Goal: Transaction & Acquisition: Purchase product/service

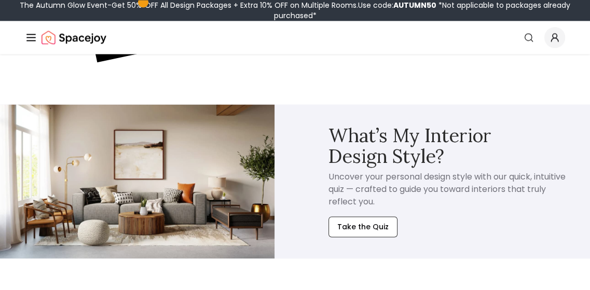
scroll to position [4141, 0]
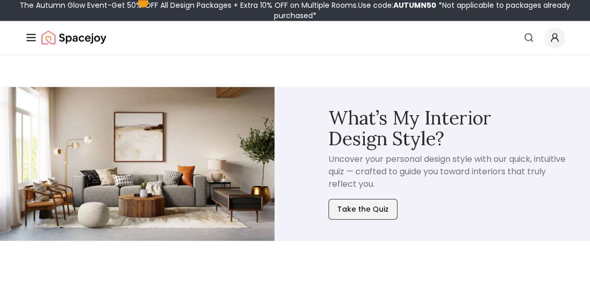
click at [369, 200] on button "Take the Quiz" at bounding box center [362, 209] width 69 height 21
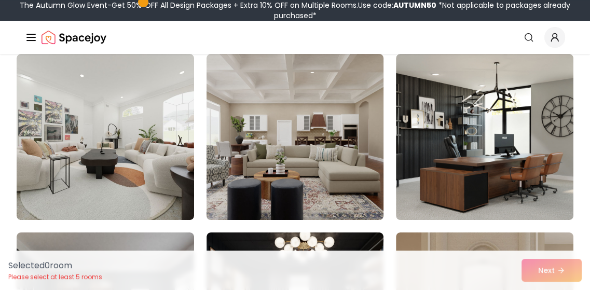
scroll to position [104, 0]
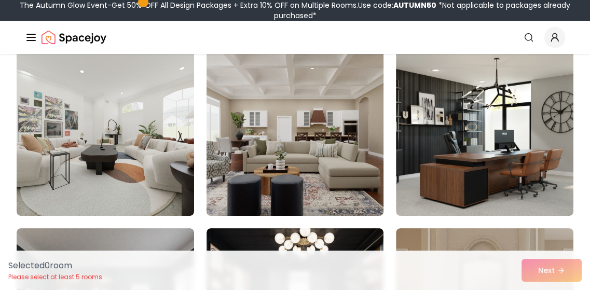
click at [282, 145] on img at bounding box center [295, 133] width 186 height 174
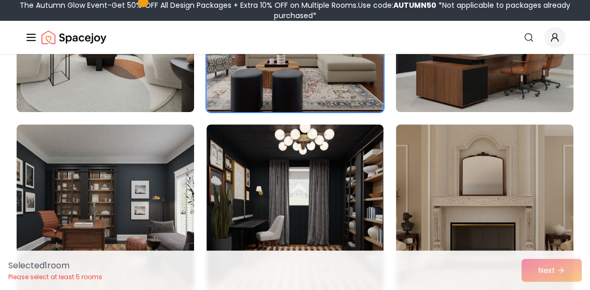
scroll to position [259, 0]
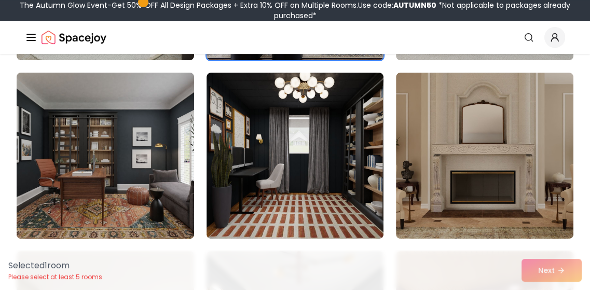
click at [91, 161] on img at bounding box center [105, 155] width 186 height 174
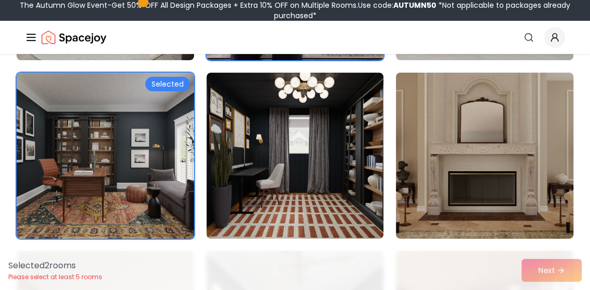
click at [504, 160] on img at bounding box center [485, 155] width 186 height 174
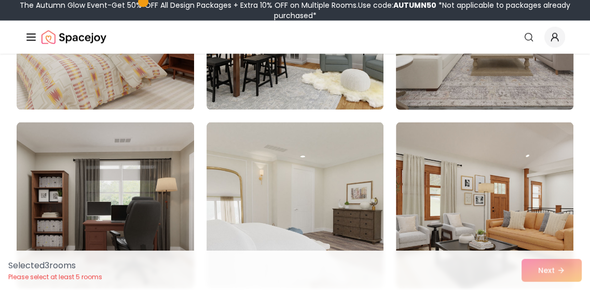
scroll to position [1711, 0]
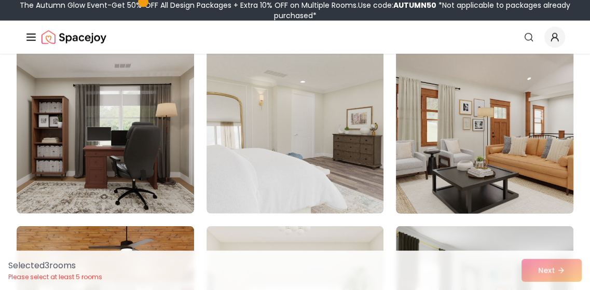
click at [527, 137] on img at bounding box center [485, 131] width 186 height 174
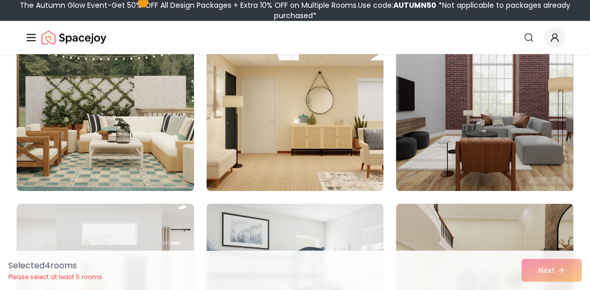
scroll to position [3993, 0]
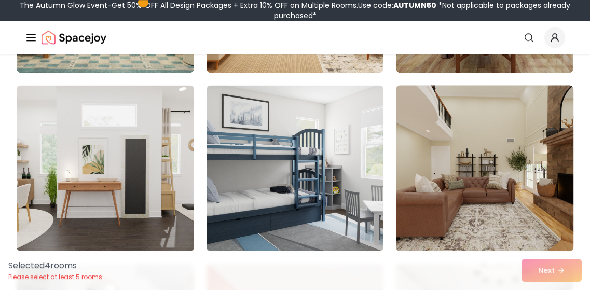
click at [486, 197] on img at bounding box center [485, 168] width 186 height 174
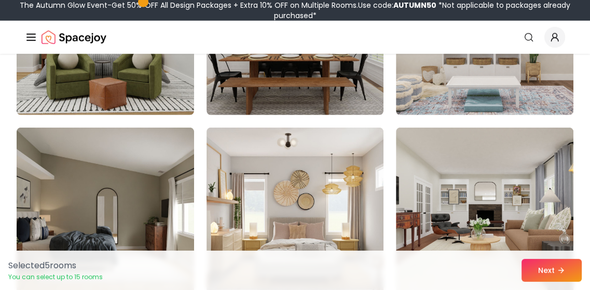
scroll to position [5083, 0]
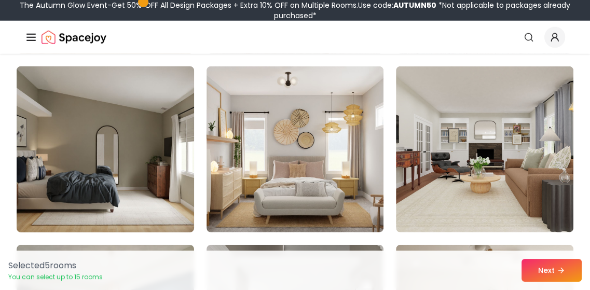
click at [134, 178] on img at bounding box center [105, 149] width 186 height 174
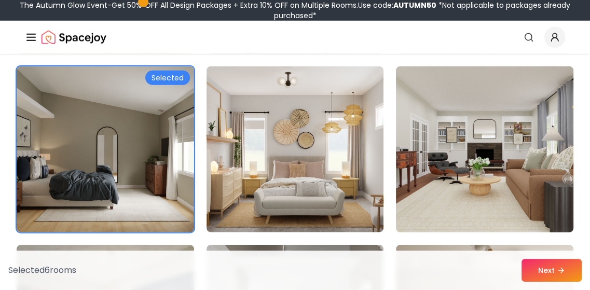
click at [508, 194] on img at bounding box center [485, 149] width 186 height 174
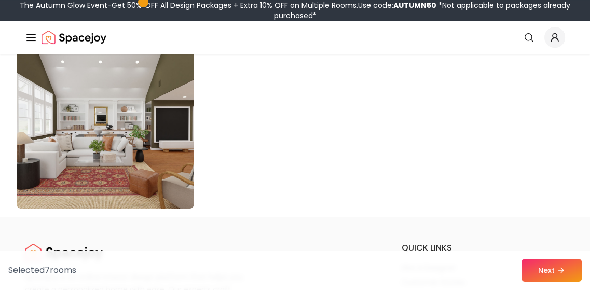
scroll to position [6016, 0]
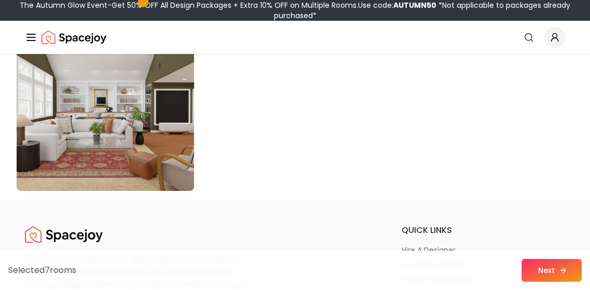
click at [540, 266] on button "Next" at bounding box center [551, 270] width 60 height 23
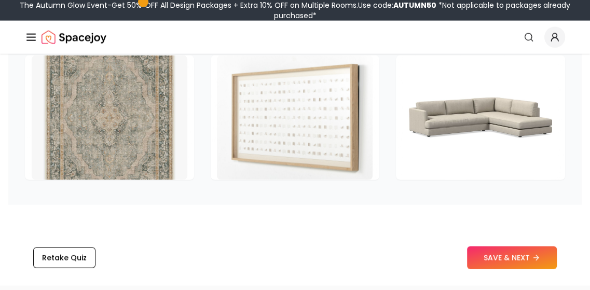
scroll to position [1660, 0]
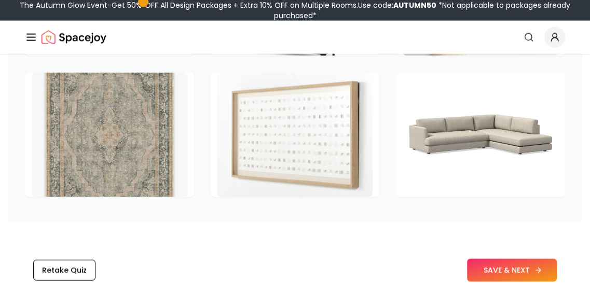
click at [506, 265] on button "SAVE & NEXT" at bounding box center [512, 270] width 90 height 23
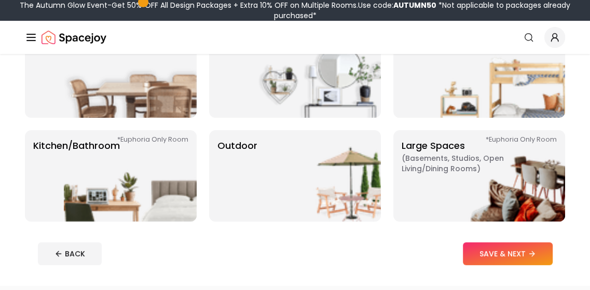
scroll to position [259, 0]
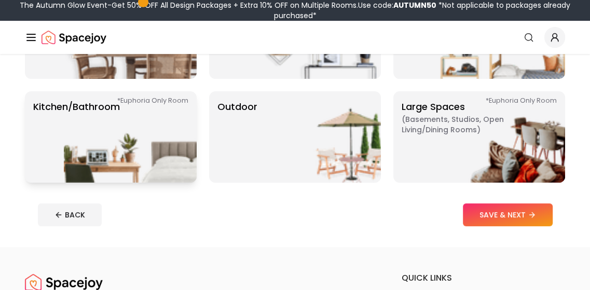
click at [108, 134] on img at bounding box center [130, 136] width 133 height 91
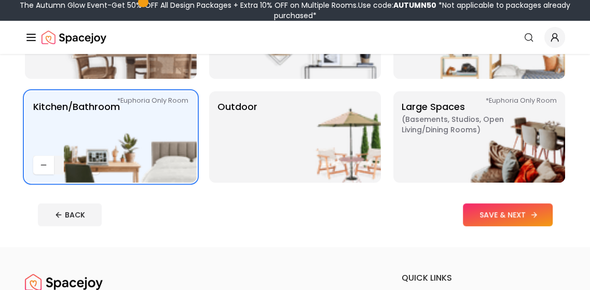
click at [490, 216] on button "SAVE & NEXT" at bounding box center [508, 214] width 90 height 23
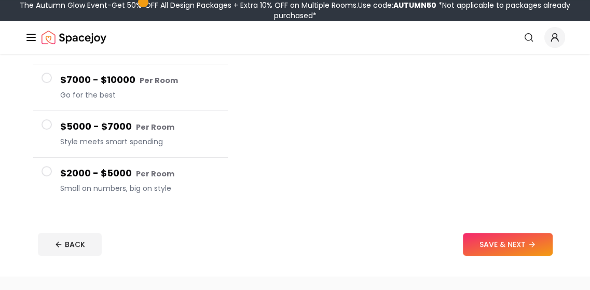
scroll to position [207, 0]
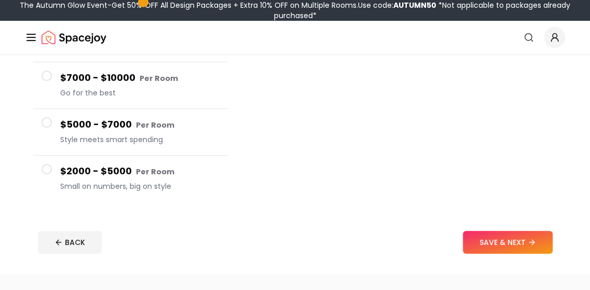
click at [44, 168] on span at bounding box center [46, 169] width 10 height 10
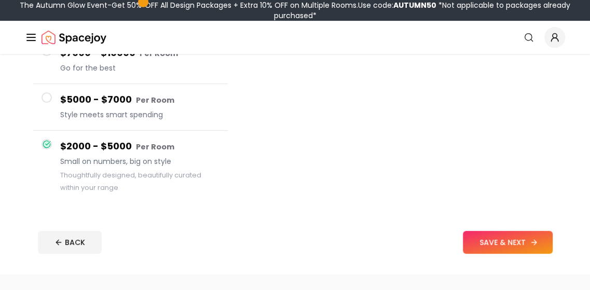
click at [505, 243] on button "SAVE & NEXT" at bounding box center [508, 242] width 90 height 23
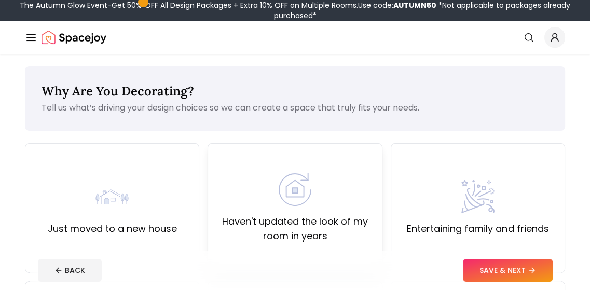
click at [303, 191] on img at bounding box center [294, 189] width 33 height 33
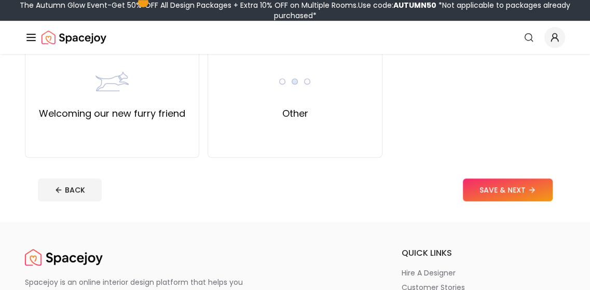
scroll to position [467, 0]
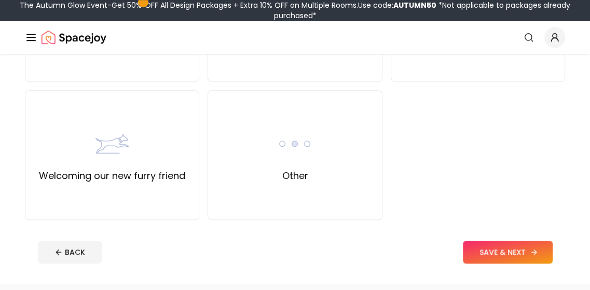
click at [493, 247] on button "SAVE & NEXT" at bounding box center [508, 252] width 90 height 23
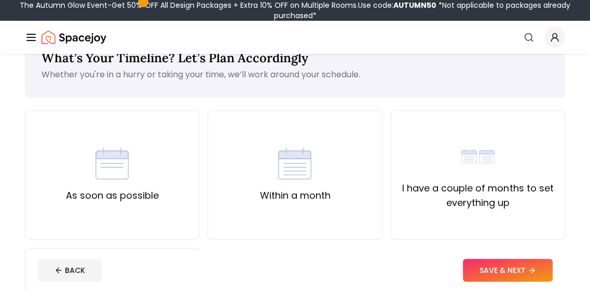
scroll to position [52, 0]
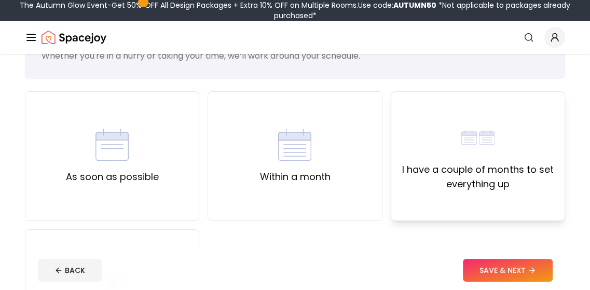
click at [444, 155] on div "I have a couple of months to set everything up" at bounding box center [477, 156] width 157 height 71
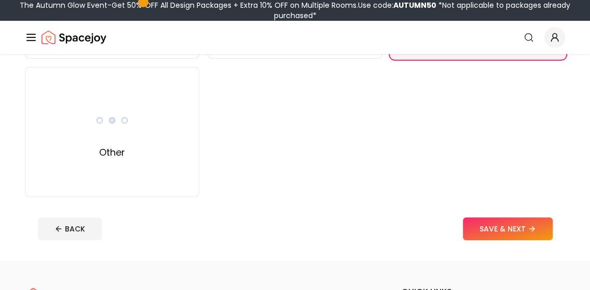
scroll to position [259, 0]
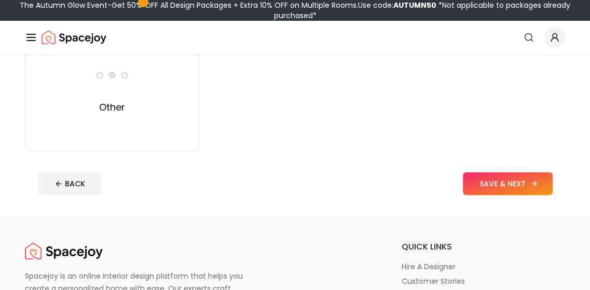
click at [492, 185] on button "SAVE & NEXT" at bounding box center [508, 183] width 90 height 23
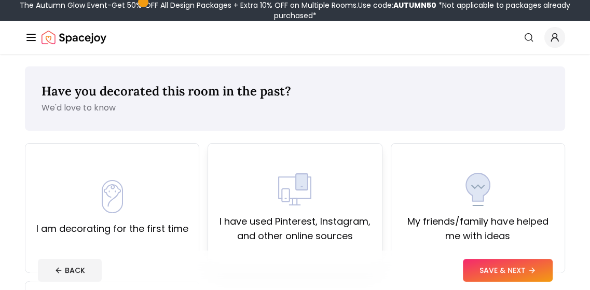
click at [321, 219] on label "I have used Pinterest, Instagram, and other online sources" at bounding box center [294, 228] width 157 height 29
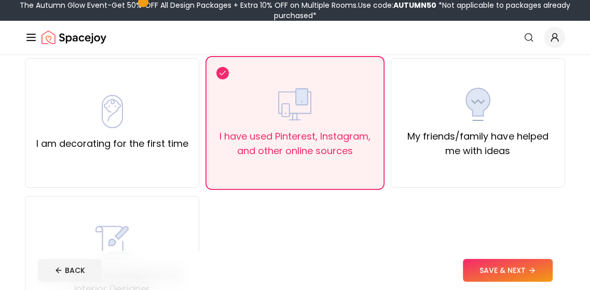
scroll to position [156, 0]
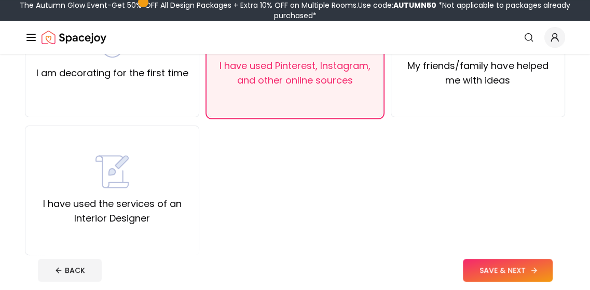
click at [504, 270] on button "SAVE & NEXT" at bounding box center [508, 270] width 90 height 23
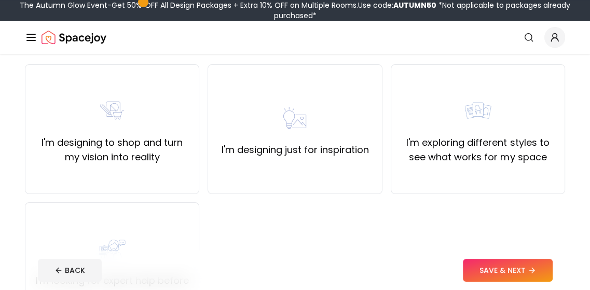
scroll to position [69, 0]
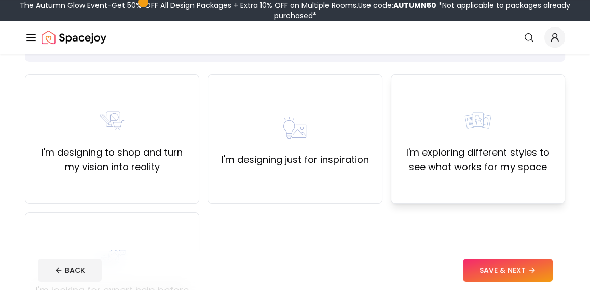
click at [500, 128] on div "I'm exploring different styles to see what works for my space" at bounding box center [477, 139] width 157 height 71
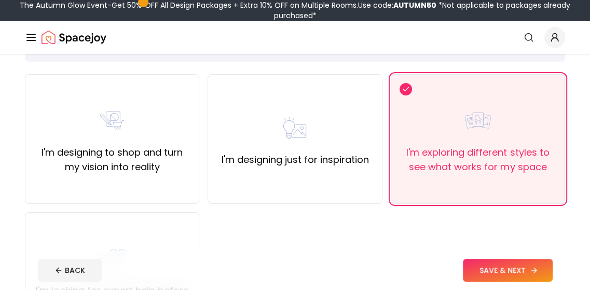
click at [499, 268] on button "SAVE & NEXT" at bounding box center [508, 270] width 90 height 23
